Goal: Check status: Check status

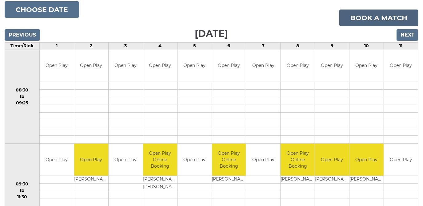
scroll to position [28, 0]
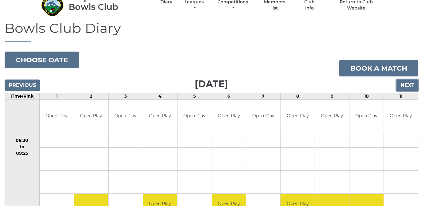
click at [406, 85] on input "Next" at bounding box center [407, 86] width 22 height 12
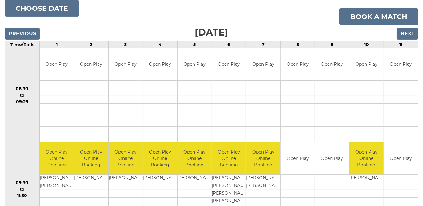
scroll to position [56, 0]
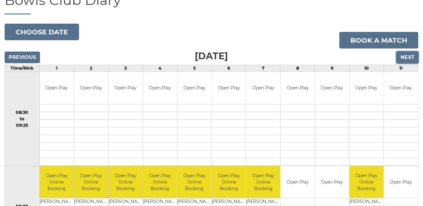
click at [408, 57] on input "Next" at bounding box center [407, 58] width 22 height 12
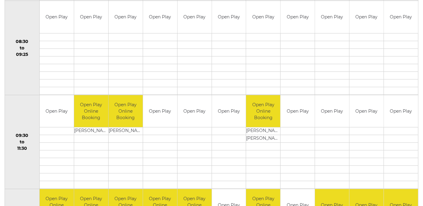
scroll to position [84, 0]
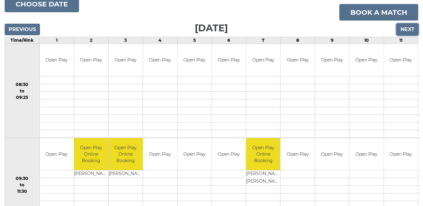
click at [408, 29] on input "Next" at bounding box center [407, 30] width 22 height 12
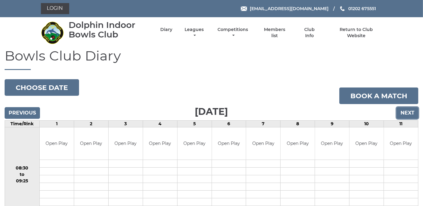
click at [407, 111] on input "Next" at bounding box center [407, 113] width 22 height 12
click at [403, 111] on input "Next" at bounding box center [407, 113] width 22 height 12
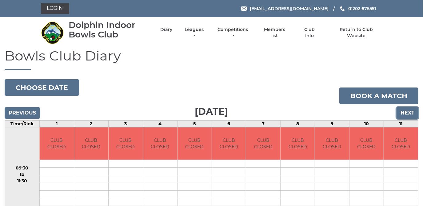
click at [403, 111] on input "Next" at bounding box center [407, 113] width 22 height 12
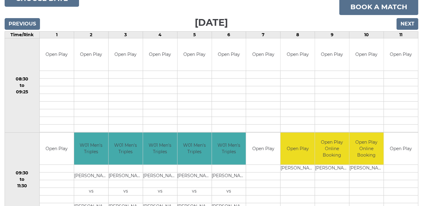
scroll to position [84, 0]
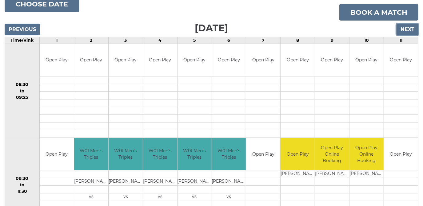
click at [409, 29] on input "Next" at bounding box center [407, 30] width 22 height 12
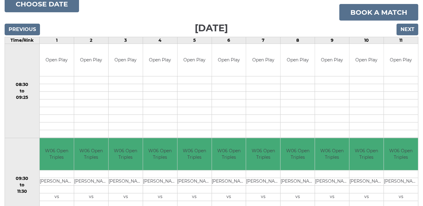
scroll to position [28, 0]
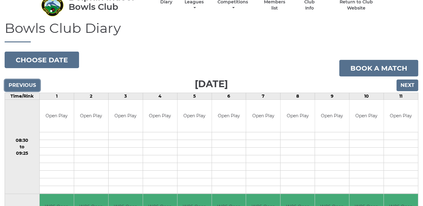
click at [22, 84] on input "Previous" at bounding box center [22, 86] width 35 height 12
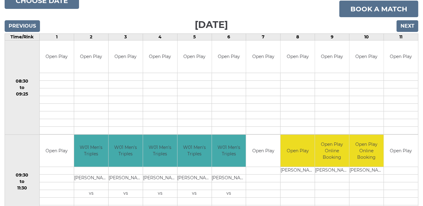
scroll to position [84, 0]
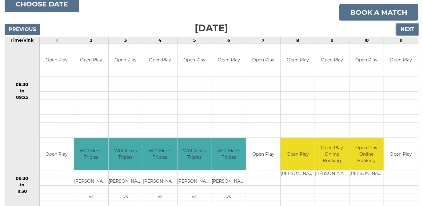
click at [411, 27] on input "Next" at bounding box center [407, 30] width 22 height 12
